Goal: Navigation & Orientation: Find specific page/section

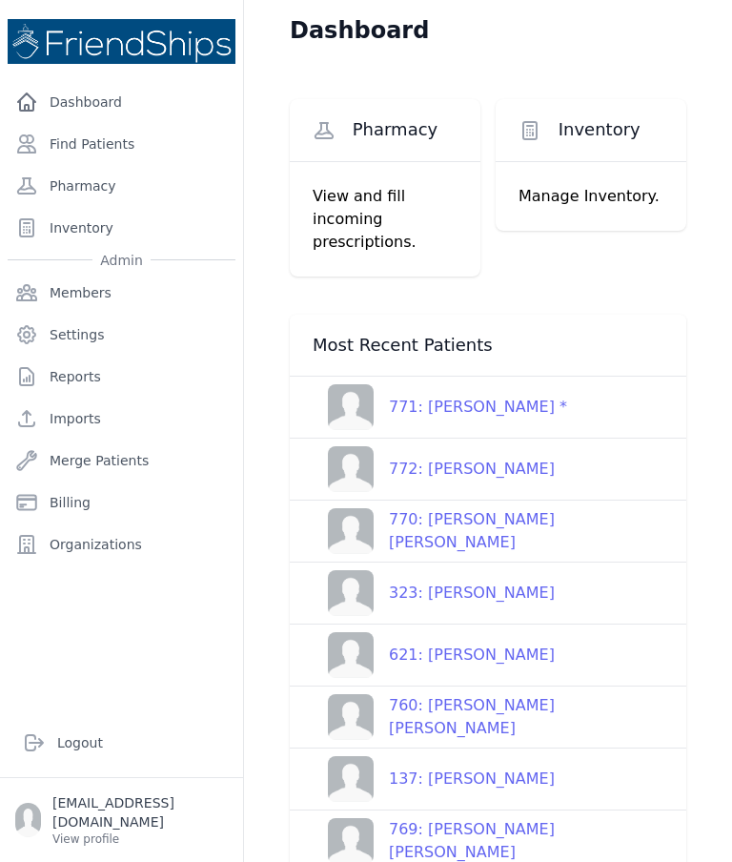
click at [137, 147] on link "Find Patients" at bounding box center [122, 144] width 228 height 38
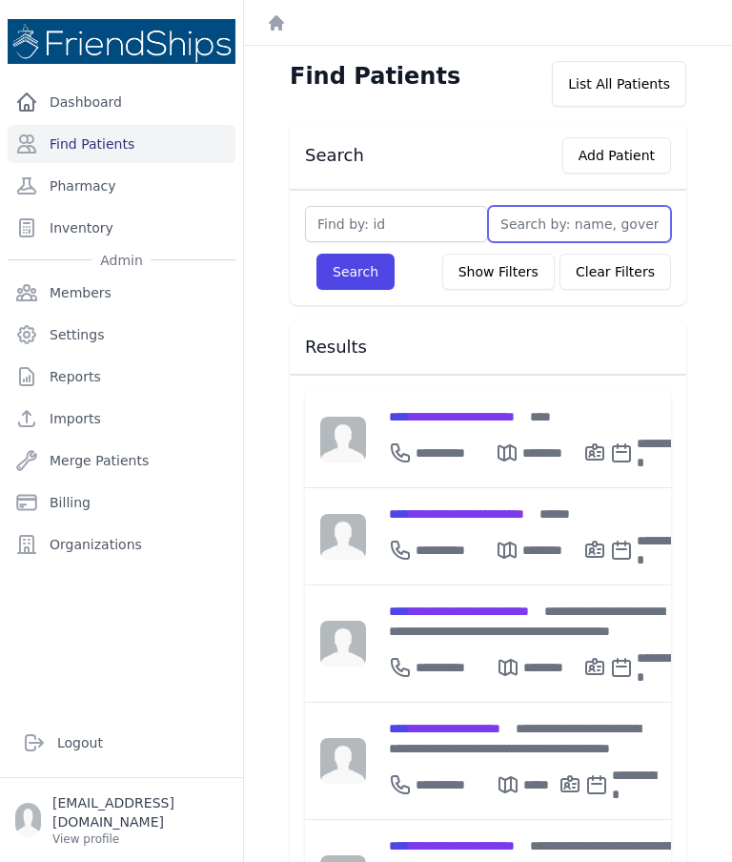
click at [568, 223] on input "text" at bounding box center [579, 224] width 183 height 36
type input "M"
type input "Mary"
type input "Marya"
type input "Maryam"
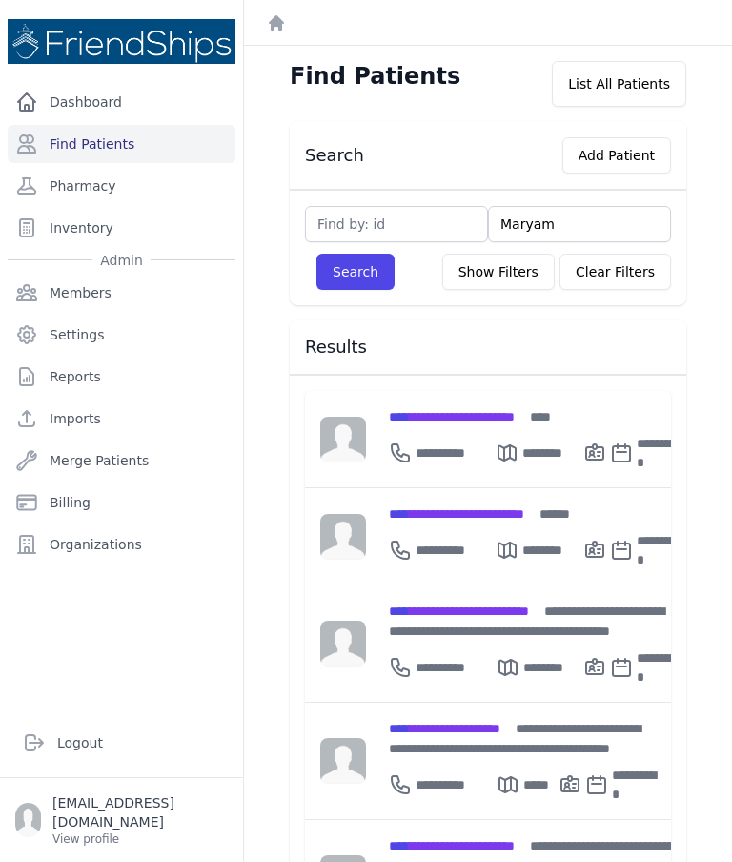
click at [360, 276] on button "Search" at bounding box center [356, 272] width 78 height 36
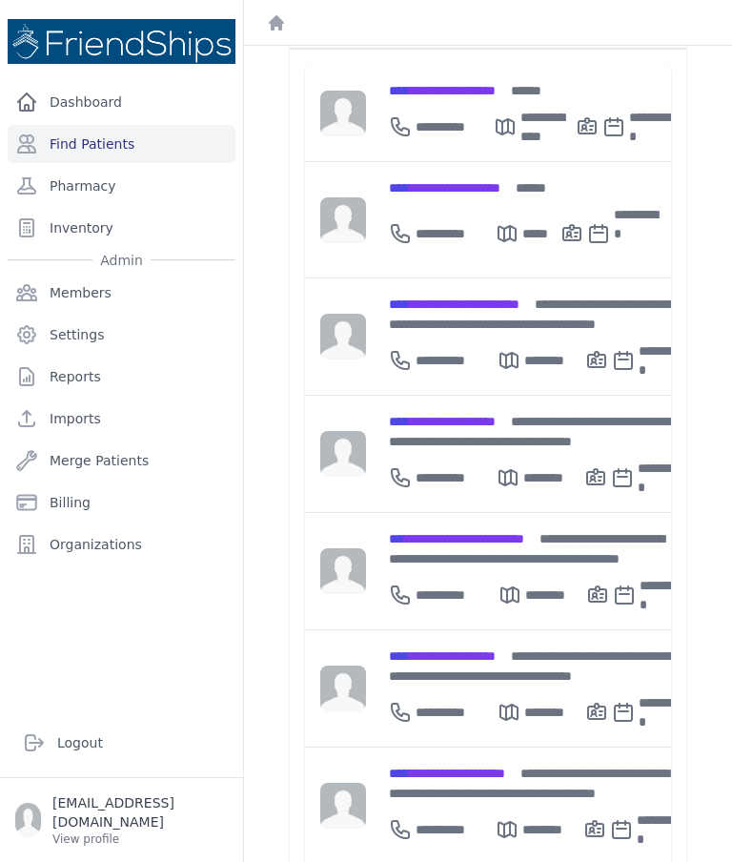
scroll to position [329, 0]
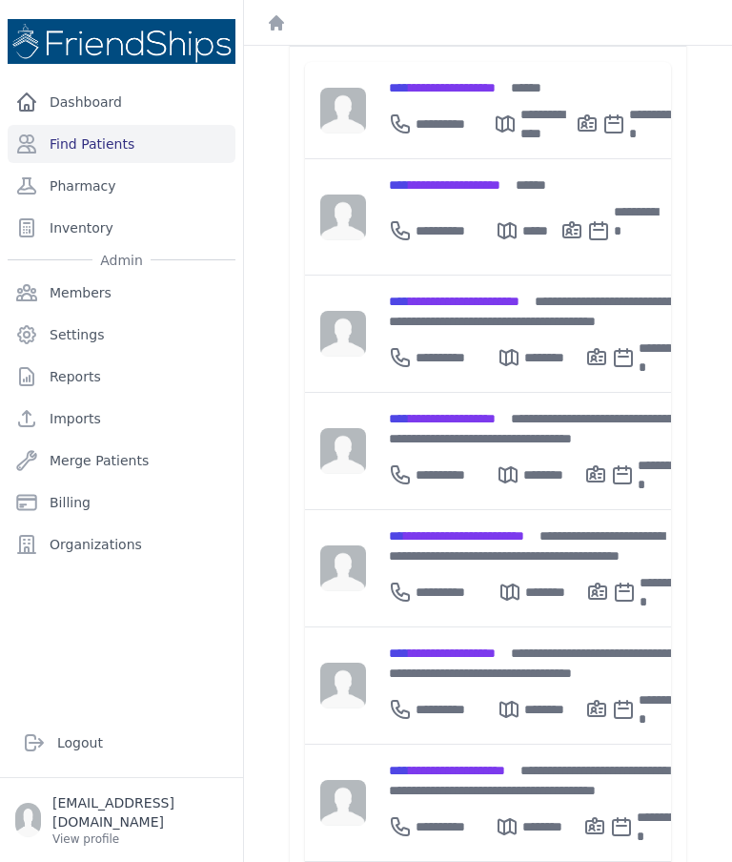
click at [553, 525] on div "**********" at bounding box center [537, 545] width 297 height 40
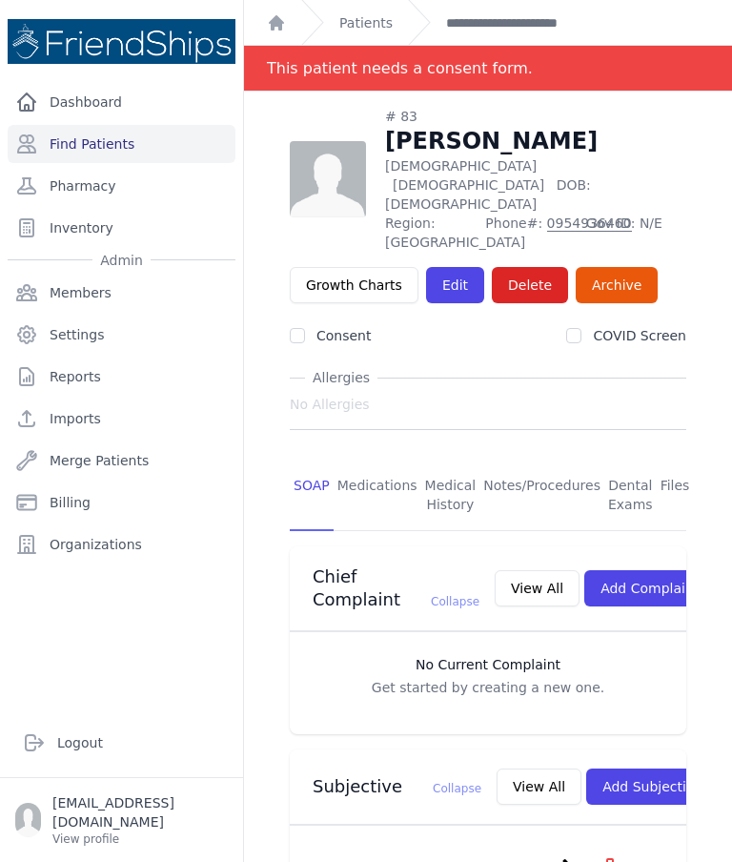
click at [154, 145] on link "Find Patients" at bounding box center [122, 144] width 228 height 38
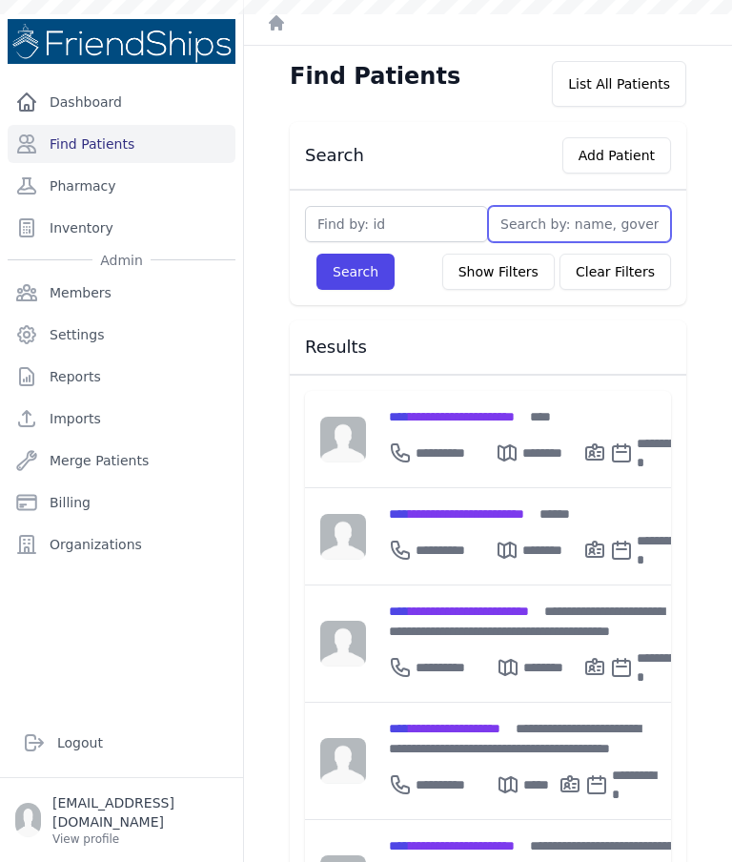
click at [547, 220] on input "text" at bounding box center [579, 224] width 183 height 36
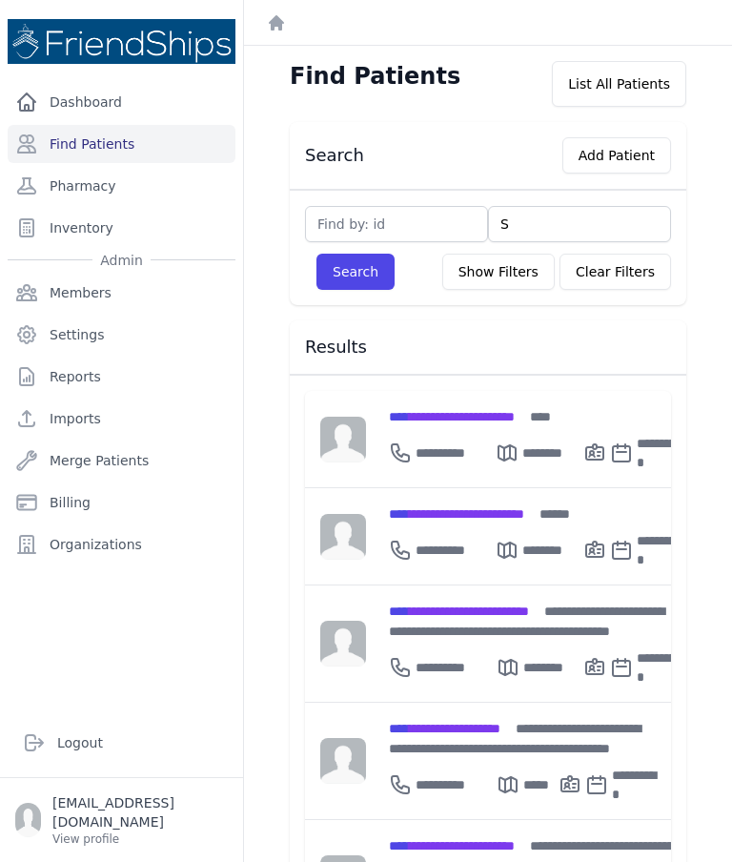
type input "Sa"
type input "[GEOGRAPHIC_DATA]"
click at [343, 279] on button "Search" at bounding box center [356, 272] width 78 height 36
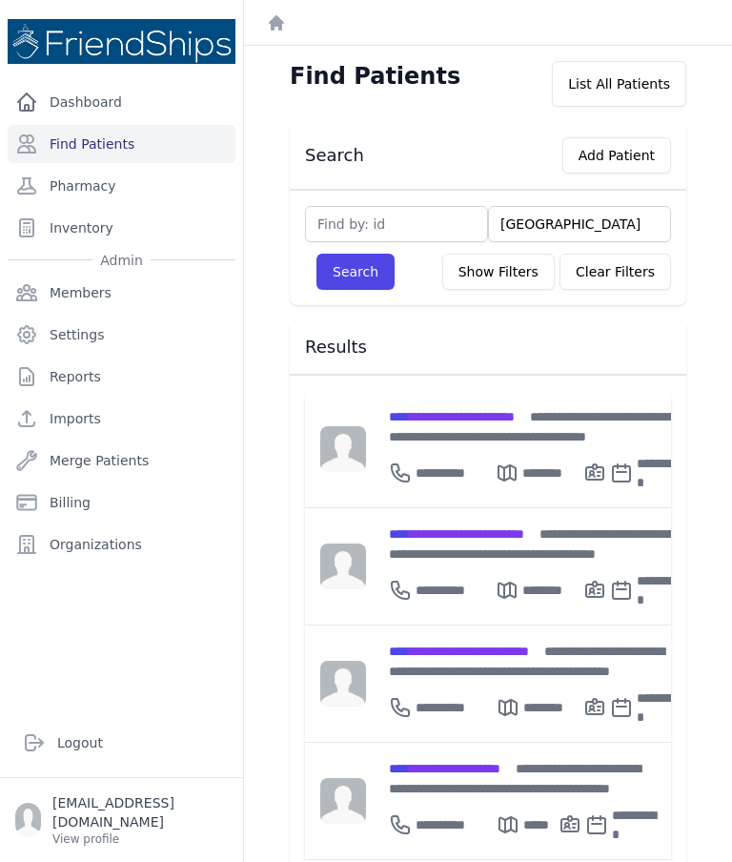
click at [373, 286] on button "Search" at bounding box center [356, 272] width 78 height 36
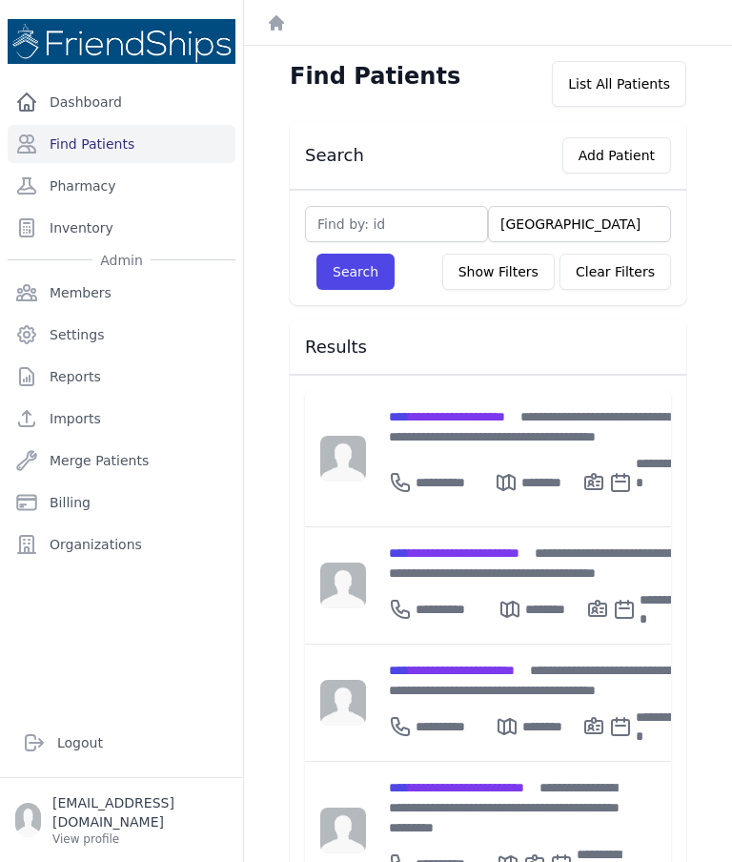
click at [520, 555] on span "**********" at bounding box center [454, 552] width 131 height 13
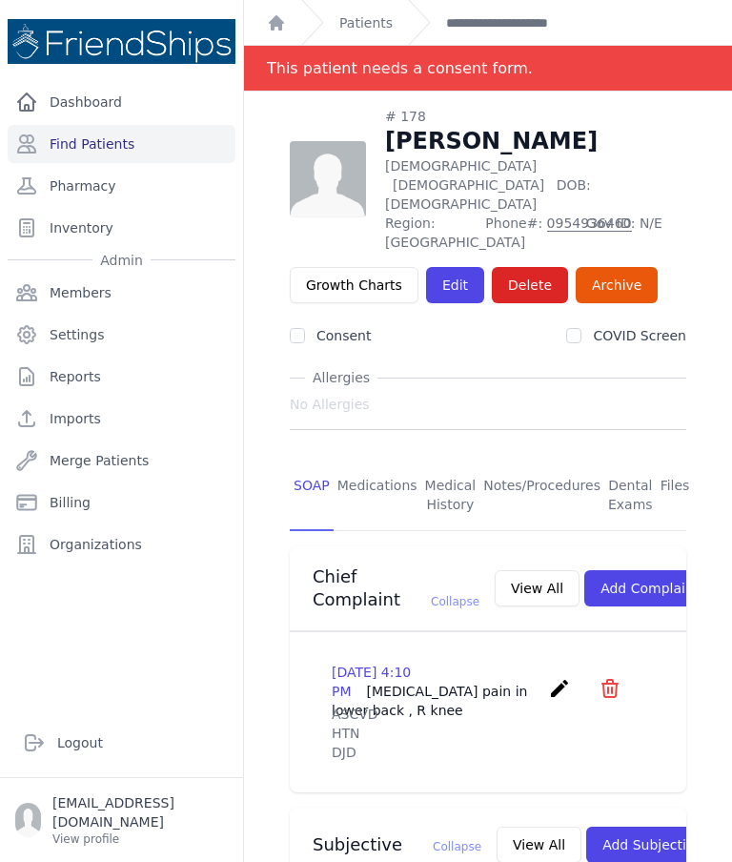
click at [100, 139] on link "Find Patients" at bounding box center [122, 144] width 228 height 38
